Goal: Task Accomplishment & Management: Manage account settings

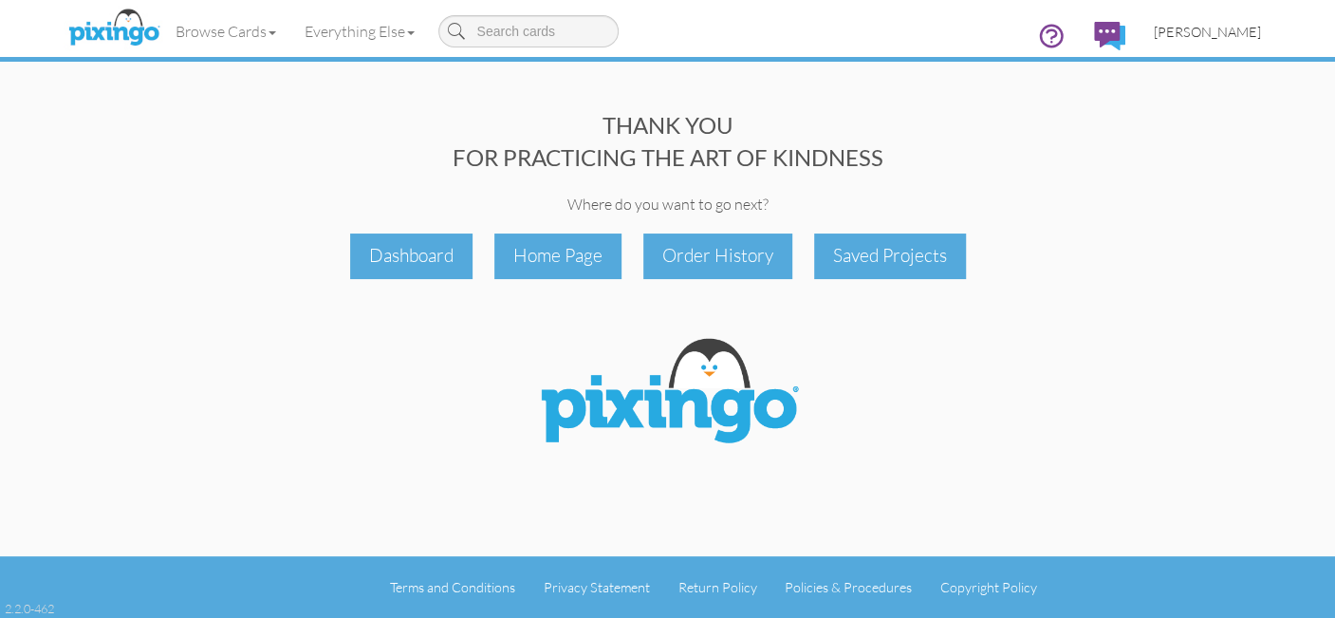
click at [1183, 28] on span "[PERSON_NAME]" at bounding box center [1206, 32] width 107 height 16
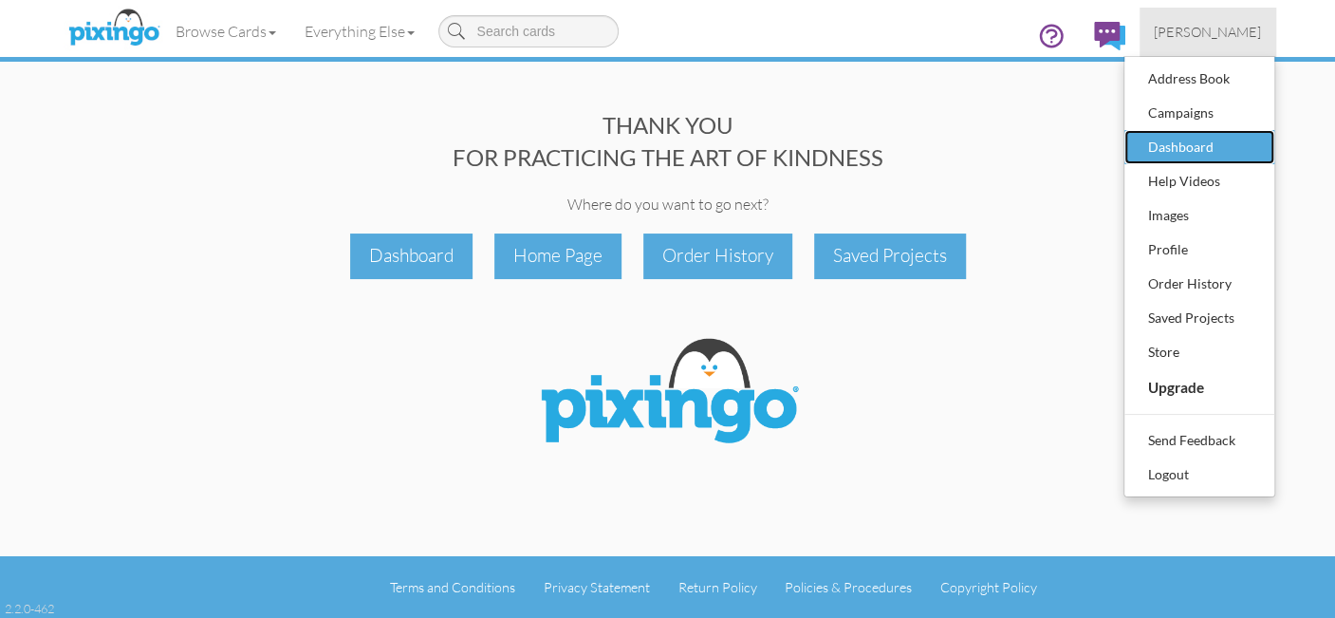
click at [1198, 150] on div "Dashboard" at bounding box center [1199, 147] width 112 height 28
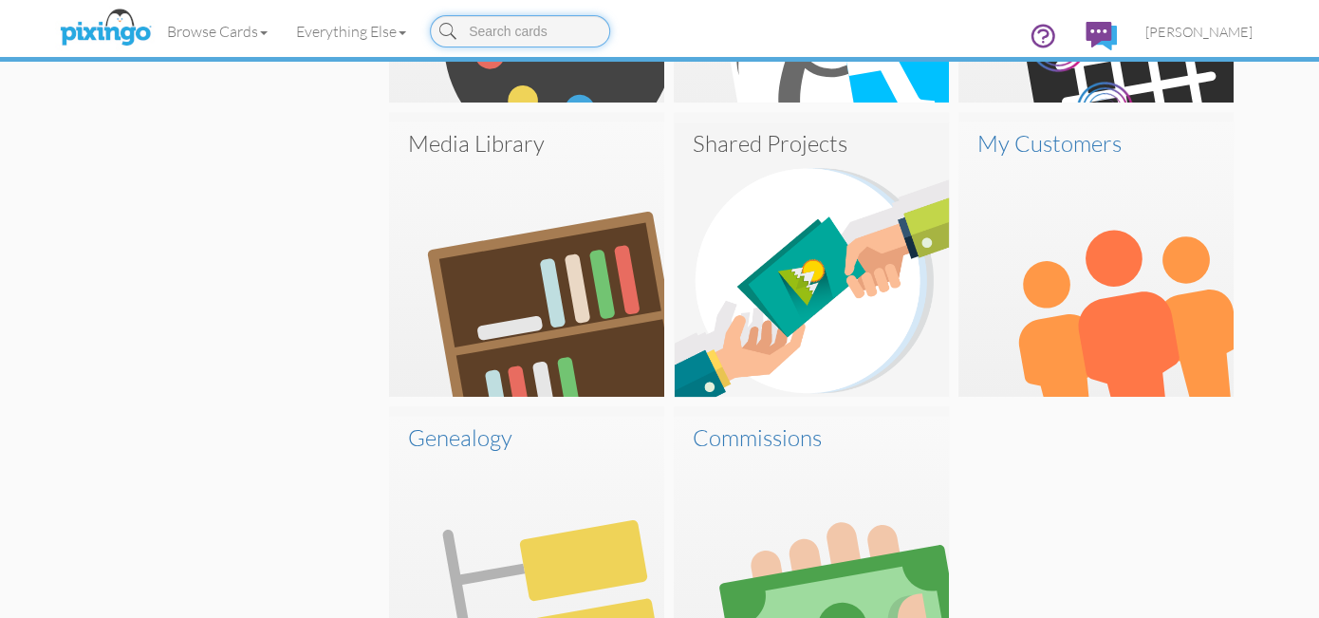
scroll to position [1118, 0]
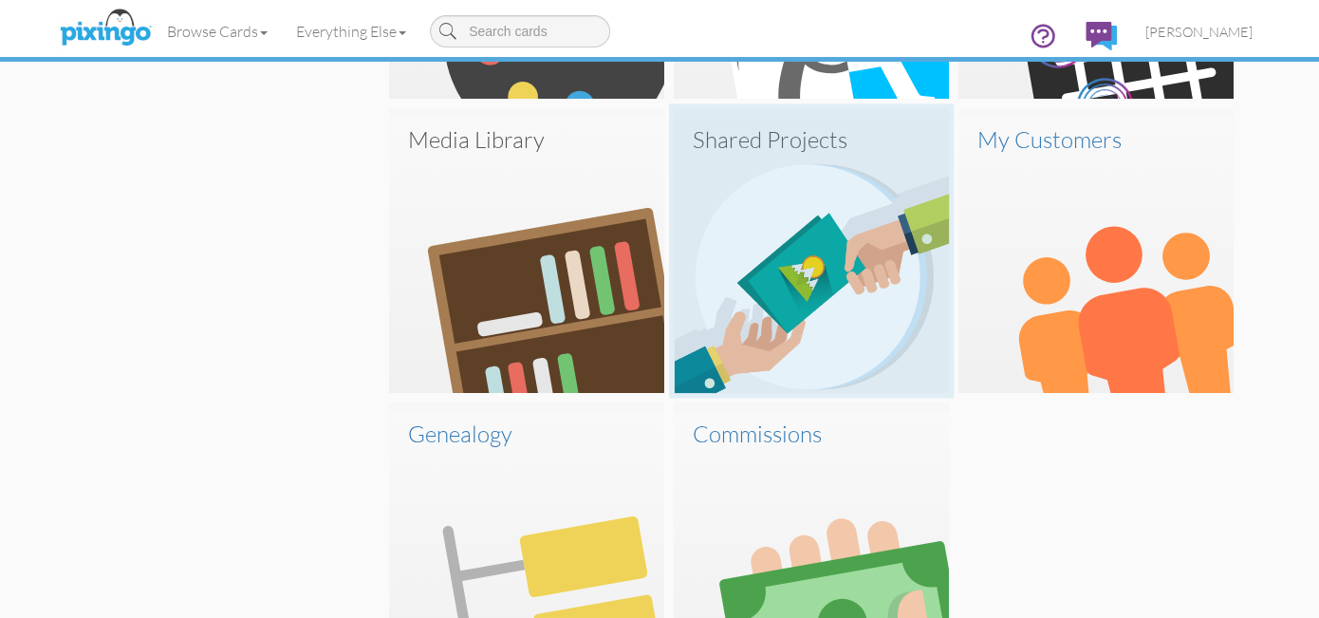
click at [769, 301] on img at bounding box center [810, 255] width 275 height 275
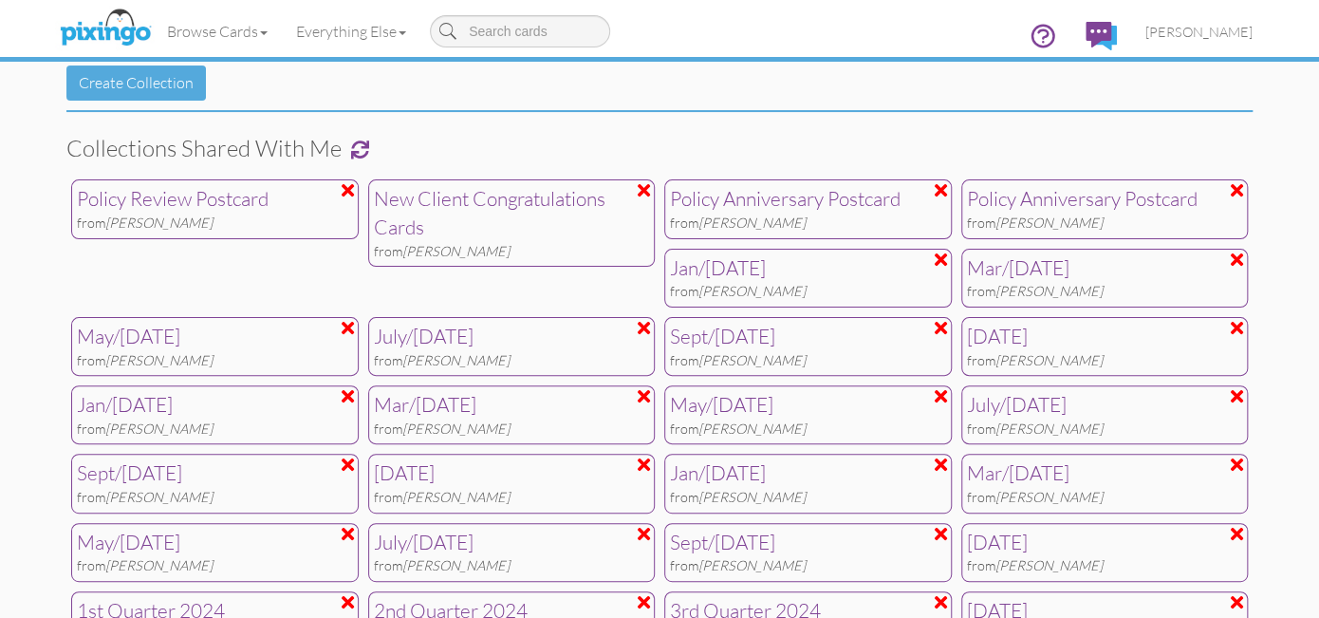
scroll to position [304, 0]
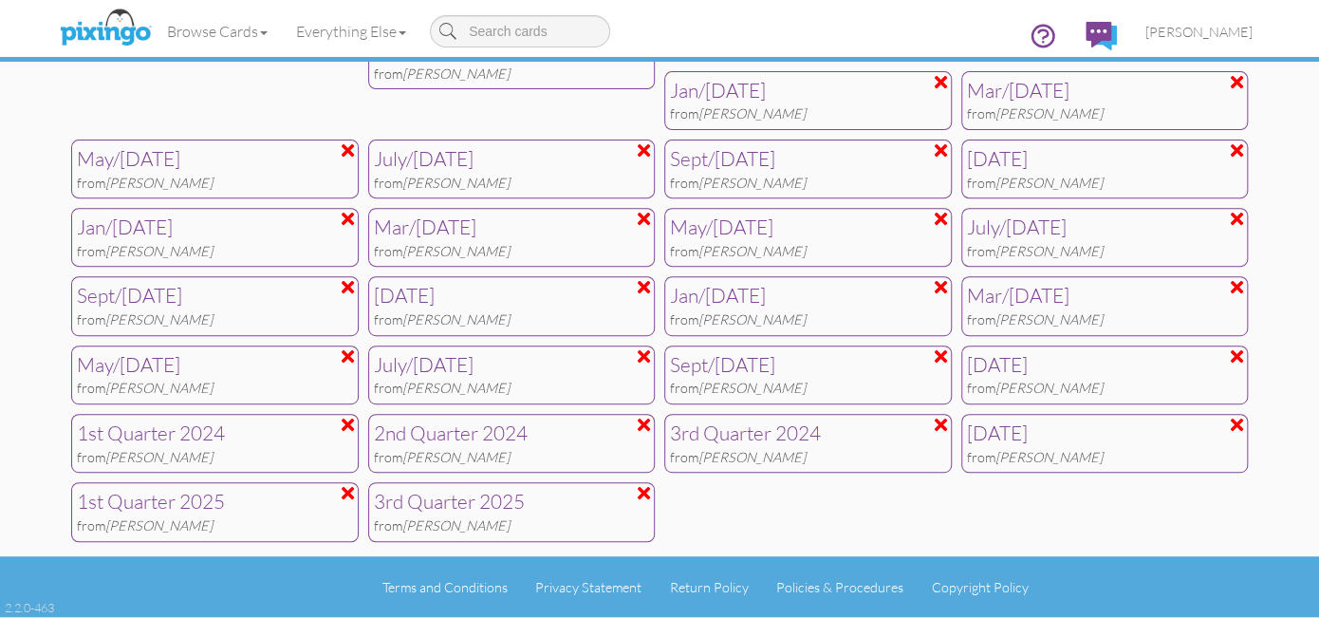
click at [452, 500] on div "3rd Quarter 2025" at bounding box center [512, 502] width 276 height 28
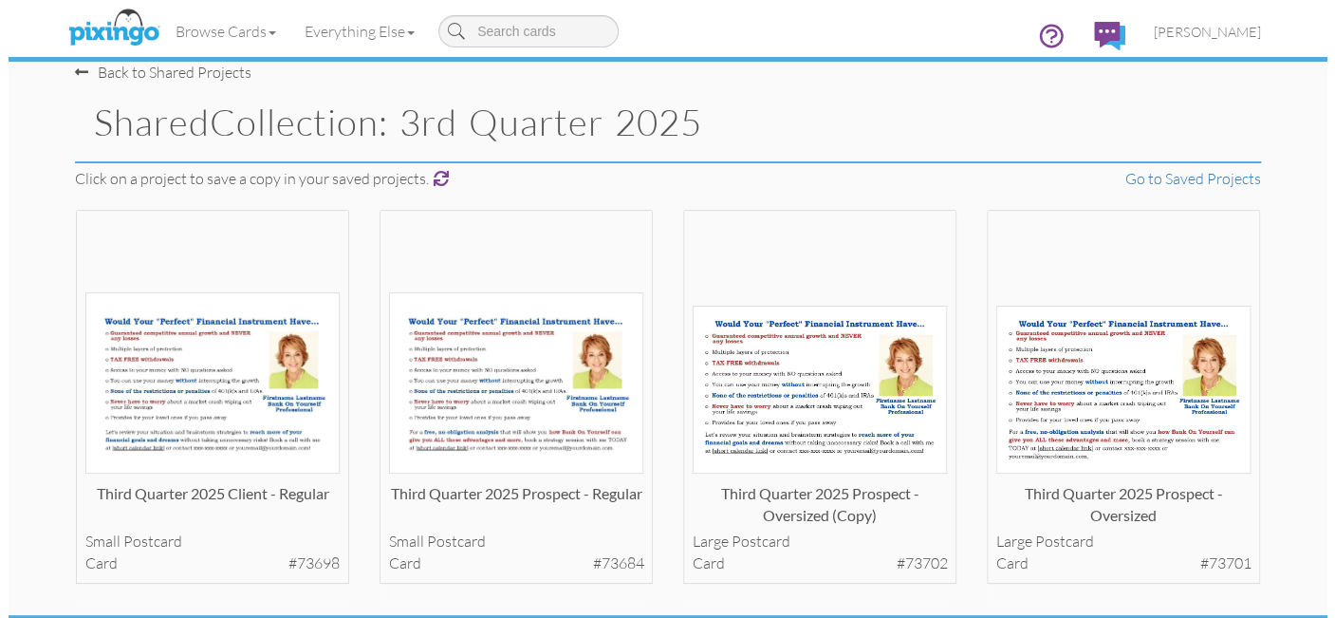
scroll to position [77, 0]
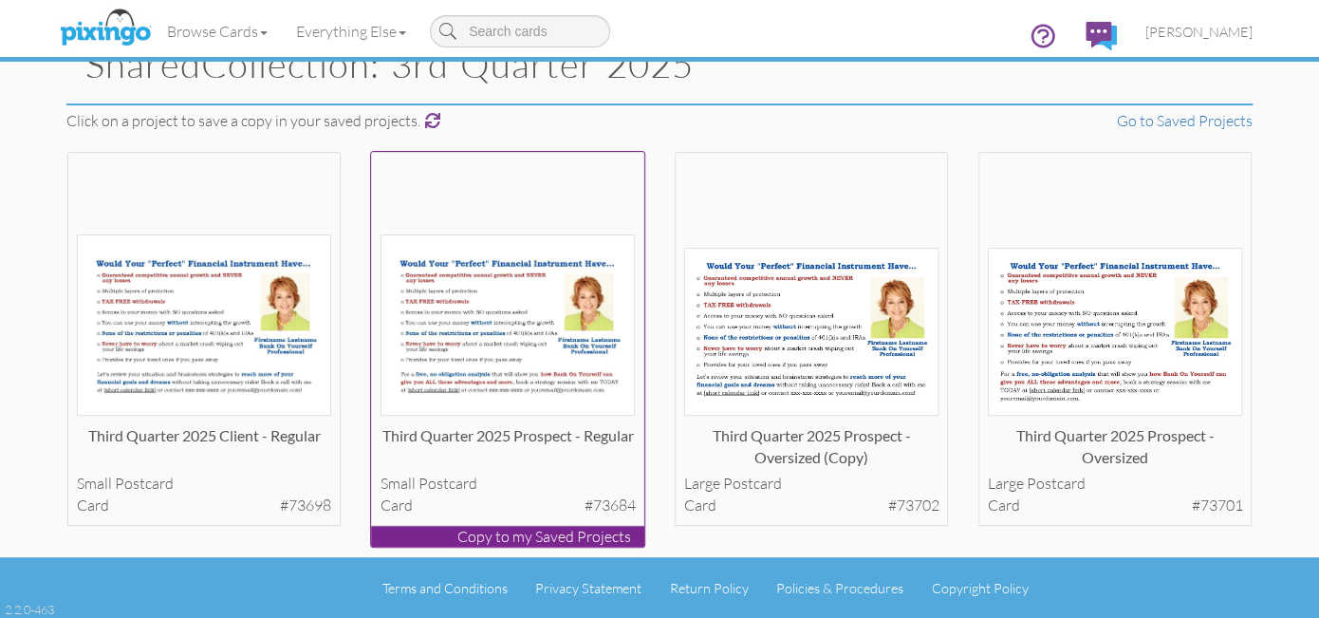
click at [603, 533] on p "Copy to my Saved Projects" at bounding box center [507, 537] width 273 height 22
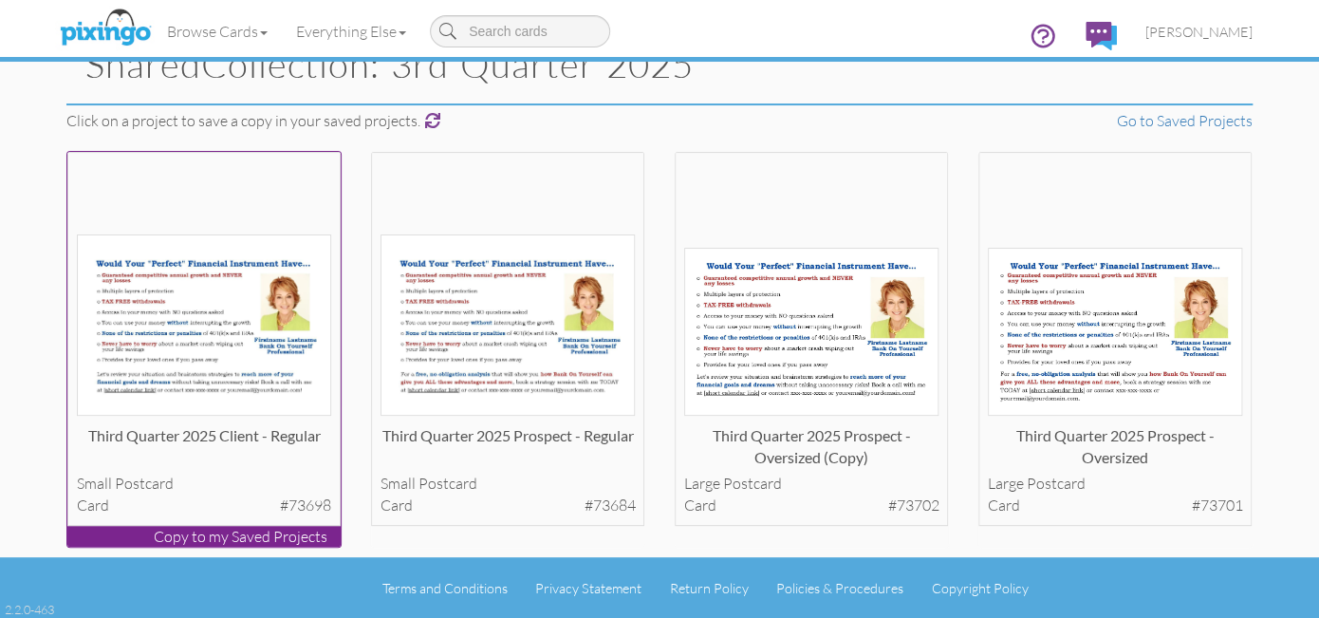
click at [245, 531] on p "Copy to my Saved Projects" at bounding box center [203, 537] width 273 height 22
click at [244, 527] on p "Copy to my Saved Projects" at bounding box center [203, 537] width 273 height 22
click at [260, 481] on div "small postcard" at bounding box center [204, 483] width 255 height 22
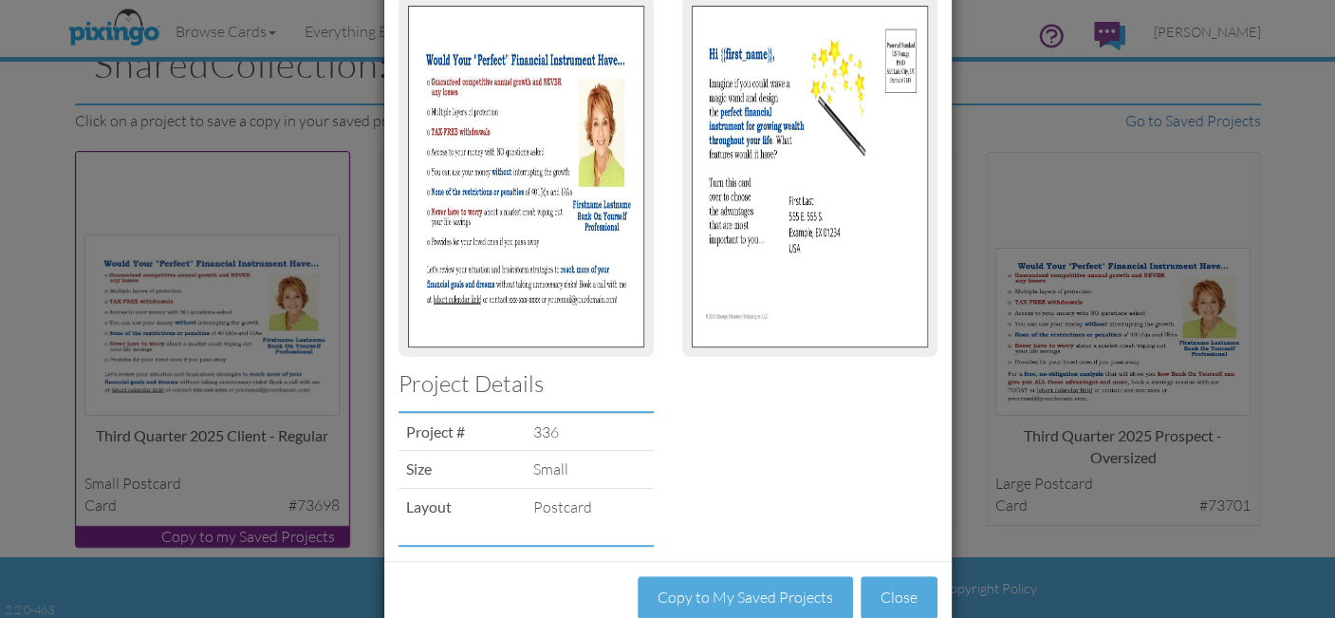
scroll to position [181, 0]
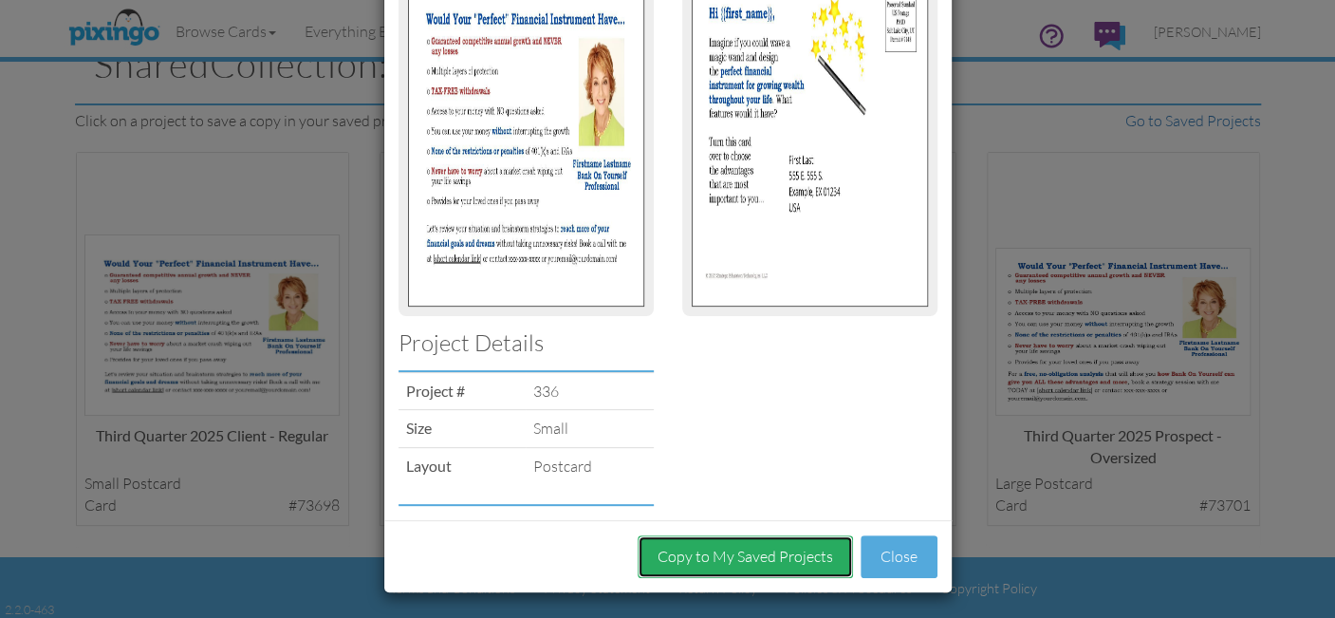
click at [764, 572] on button "Copy to My Saved Projects" at bounding box center [744, 556] width 215 height 43
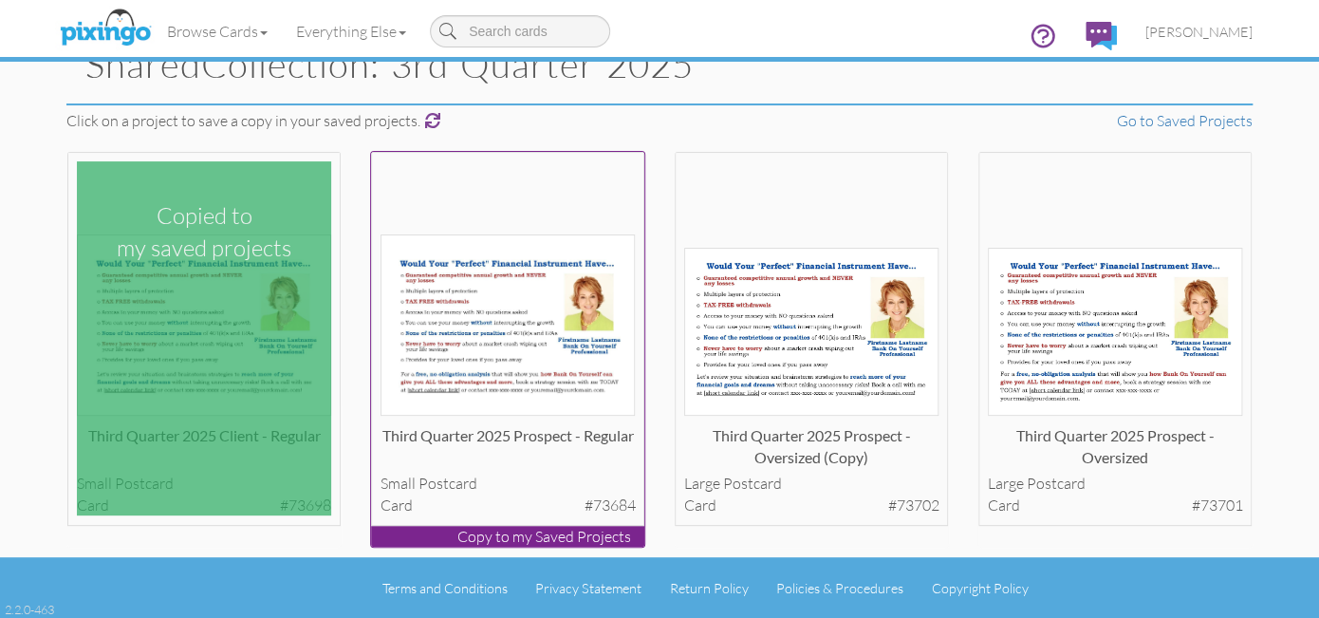
click at [568, 379] on img at bounding box center [507, 324] width 255 height 181
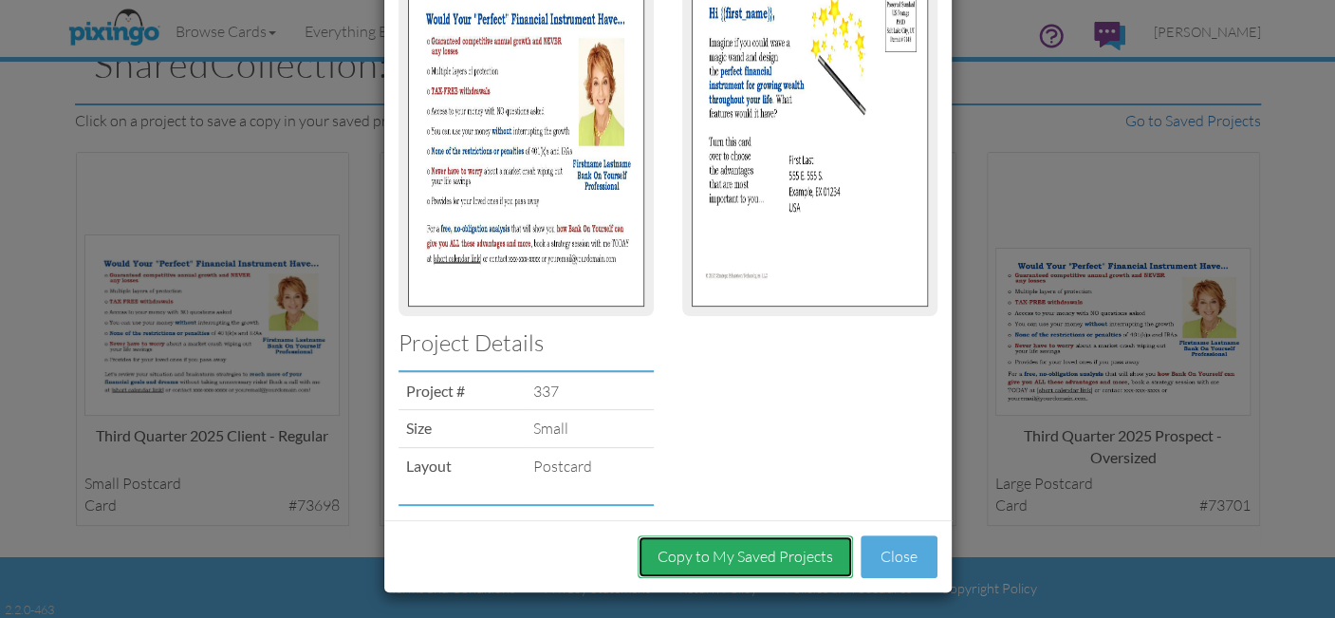
click at [733, 562] on button "Copy to My Saved Projects" at bounding box center [744, 556] width 215 height 43
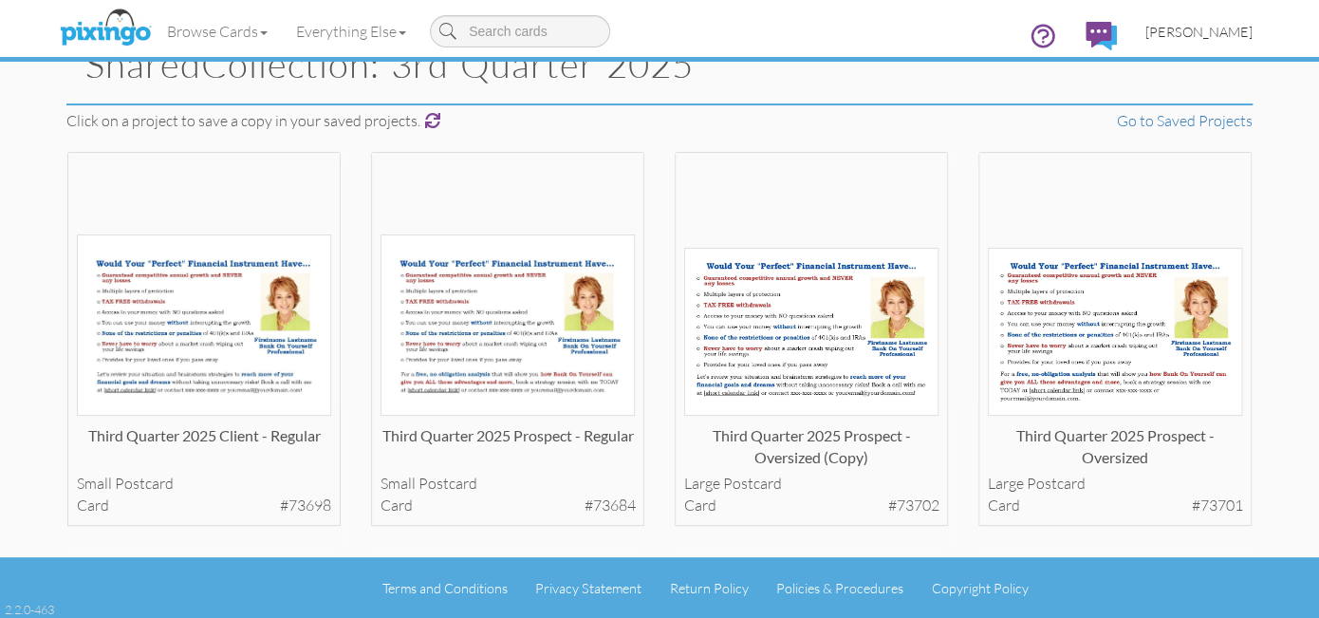
click at [1235, 28] on span "[PERSON_NAME]" at bounding box center [1198, 32] width 107 height 16
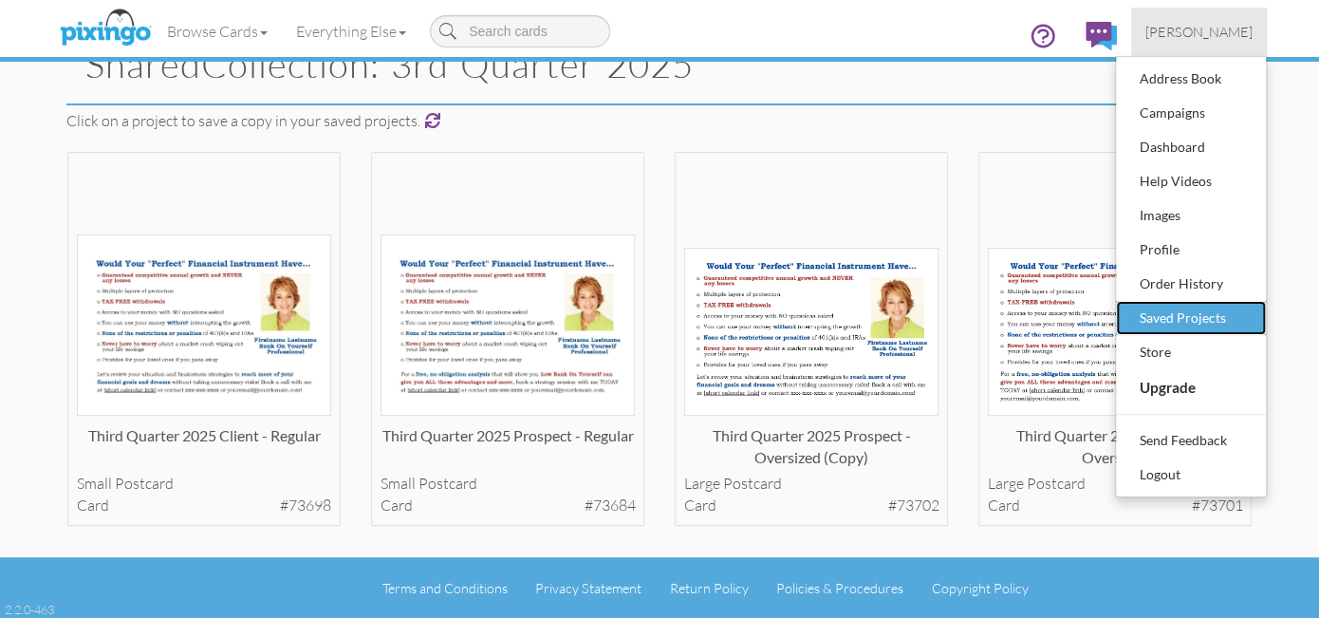
click at [1210, 321] on div "Saved Projects" at bounding box center [1191, 318] width 112 height 28
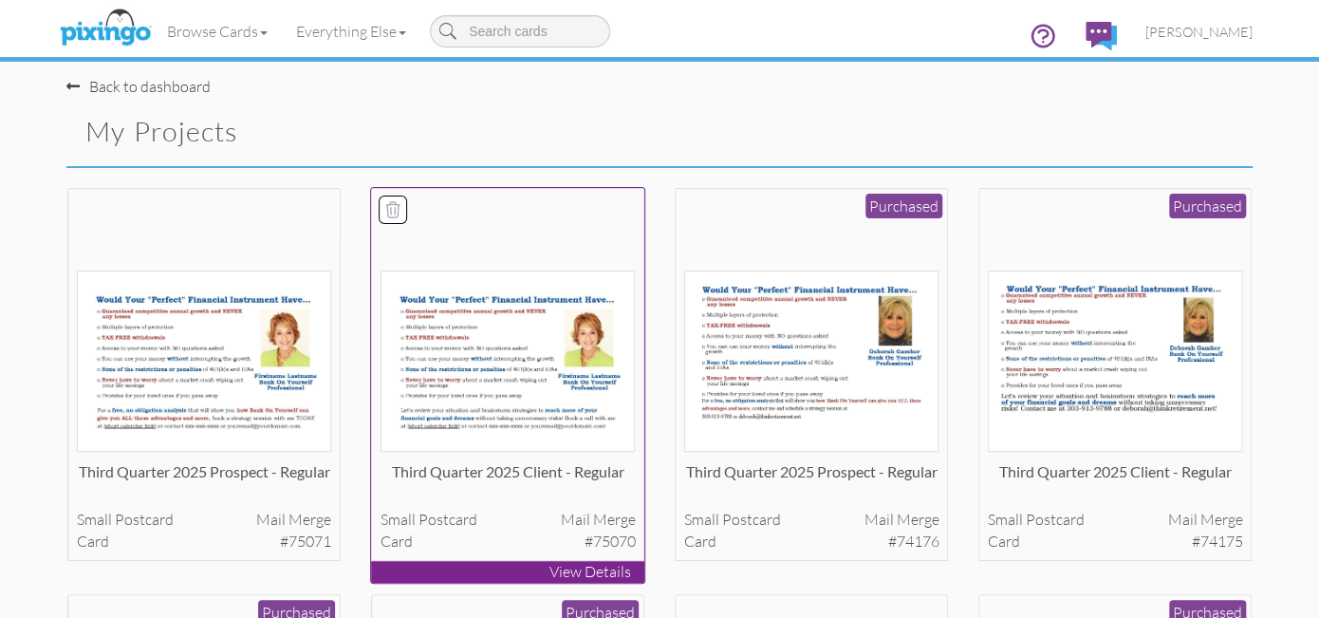
click at [384, 209] on icon at bounding box center [392, 209] width 19 height 19
click at [1173, 125] on button "Delete 1 project(s)?" at bounding box center [1170, 134] width 163 height 32
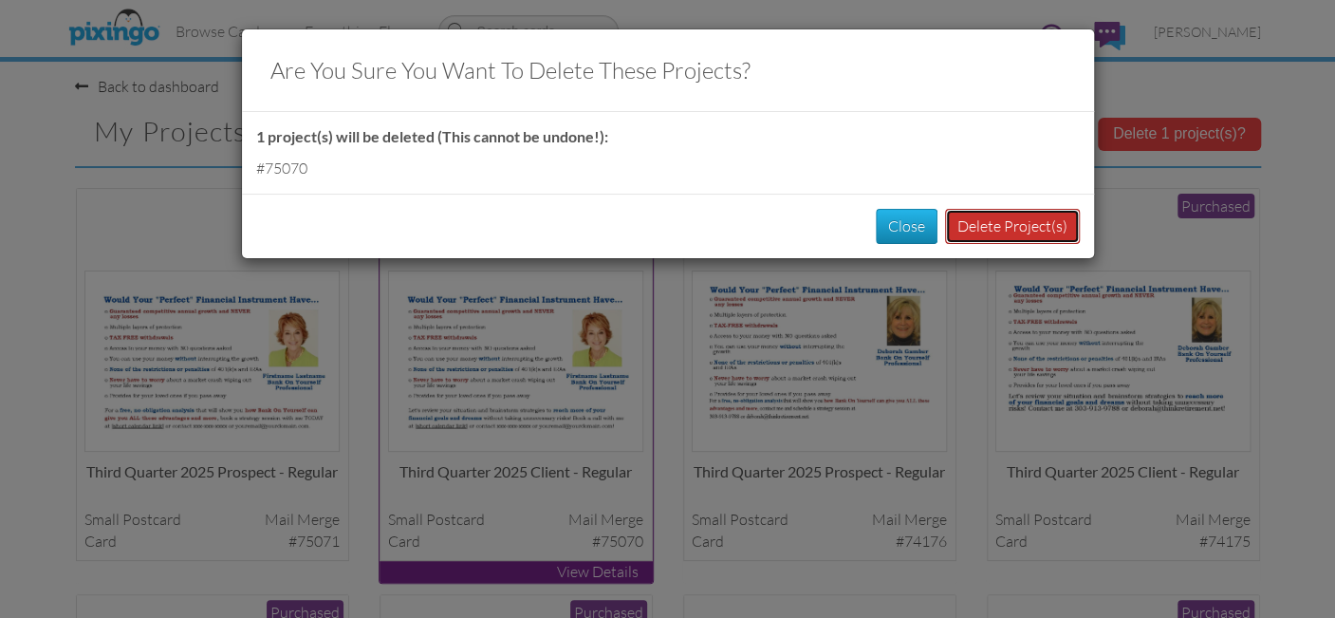
click at [997, 227] on button "Delete Project(s)" at bounding box center [1012, 226] width 135 height 35
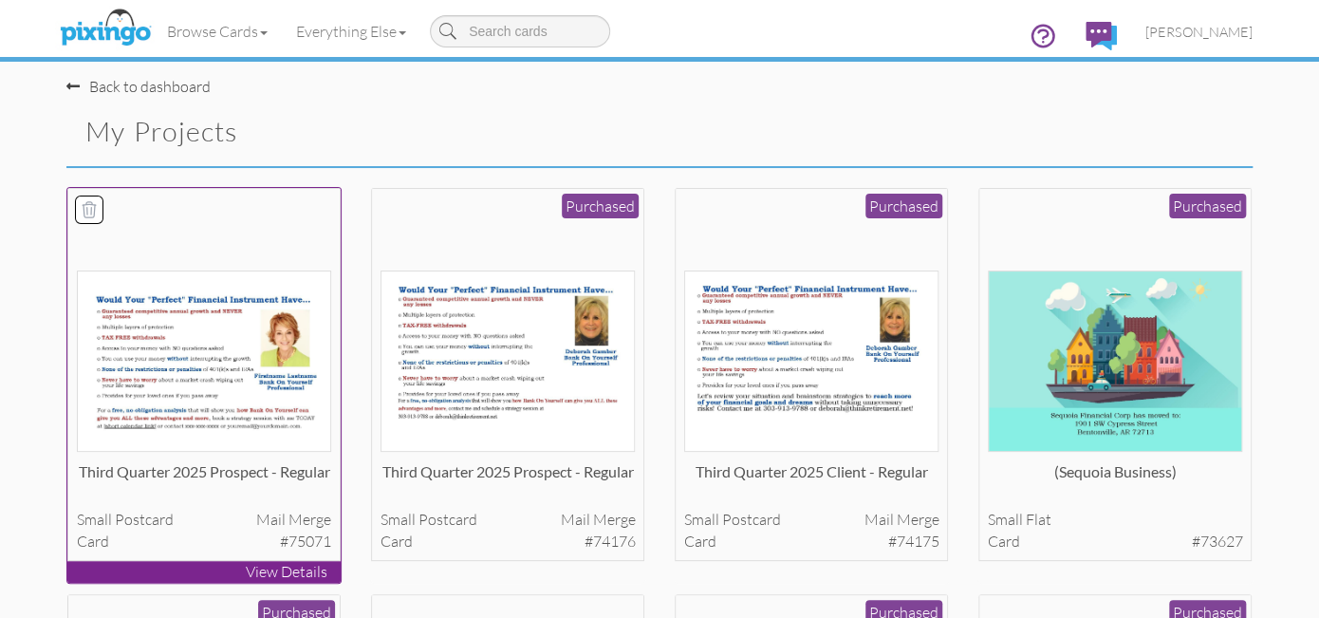
click at [84, 218] on div at bounding box center [89, 209] width 27 height 27
click at [1152, 140] on button "Delete 1 project(s)?" at bounding box center [1170, 134] width 163 height 32
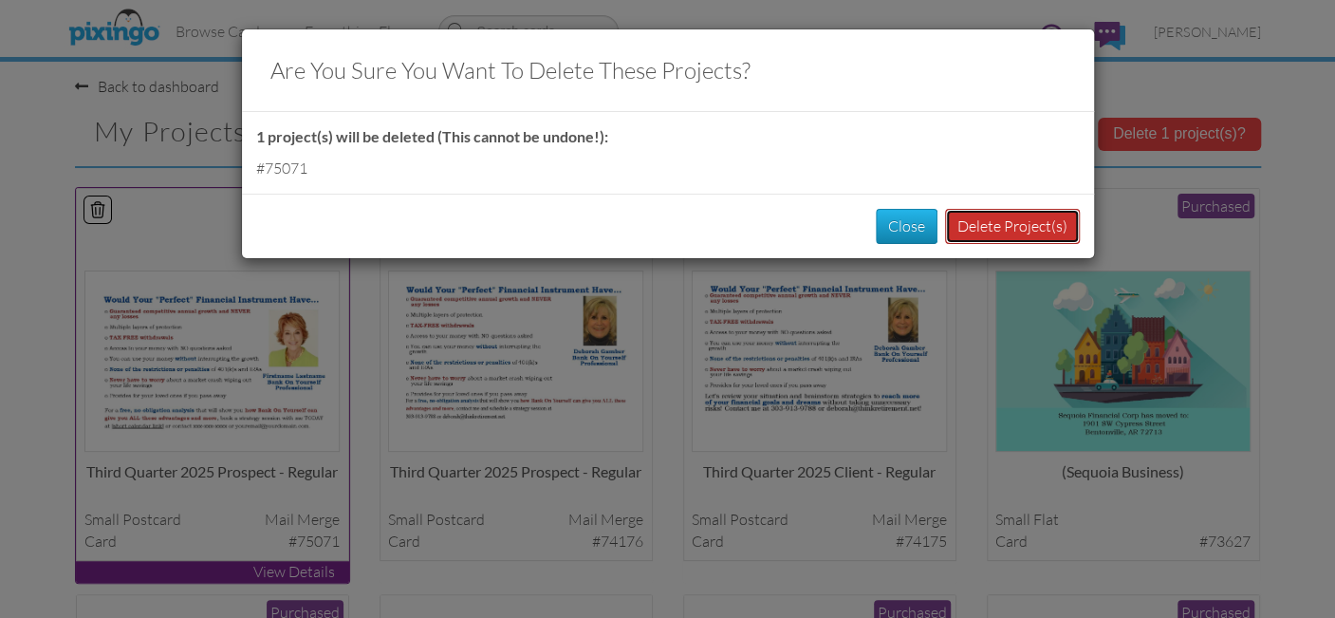
click at [989, 228] on button "Delete Project(s)" at bounding box center [1012, 226] width 135 height 35
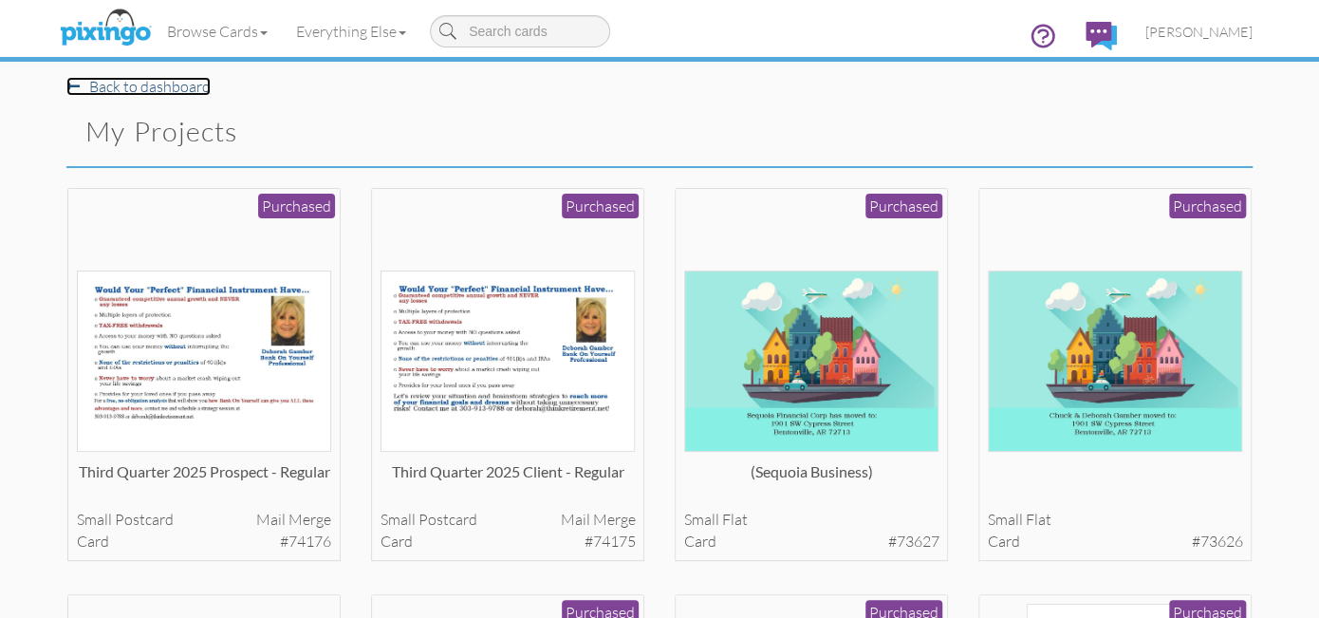
click at [98, 87] on link "Back to dashboard" at bounding box center [138, 86] width 144 height 19
